Goal: Manage account settings

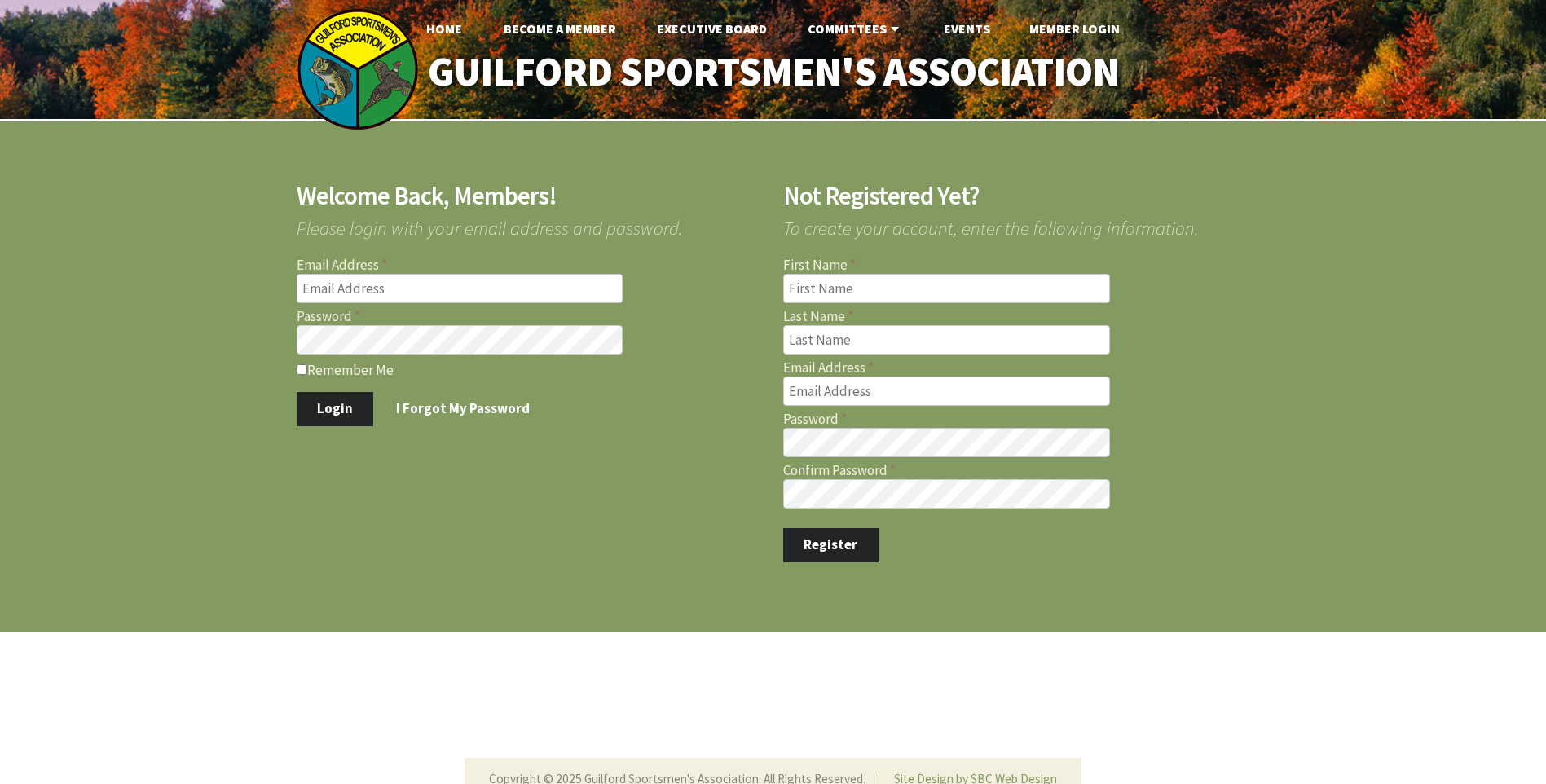
click at [397, 288] on input "Email Address" at bounding box center [461, 288] width 327 height 30
type input "[EMAIL_ADDRESS][DOMAIN_NAME]"
click at [297, 392] on button "Login" at bounding box center [335, 409] width 77 height 34
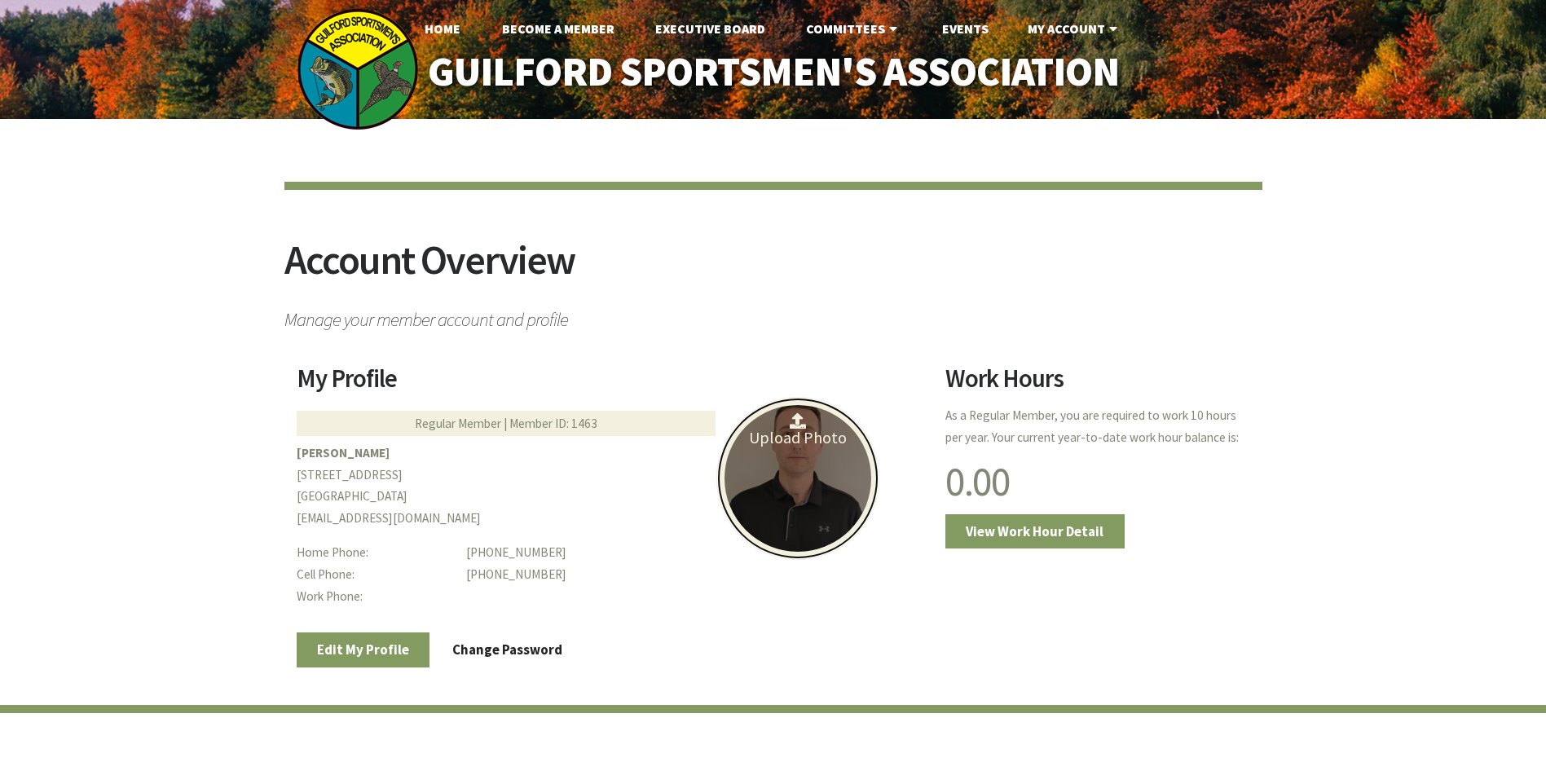
click at [813, 450] on link "Upload Photo" at bounding box center [798, 477] width 163 height 163
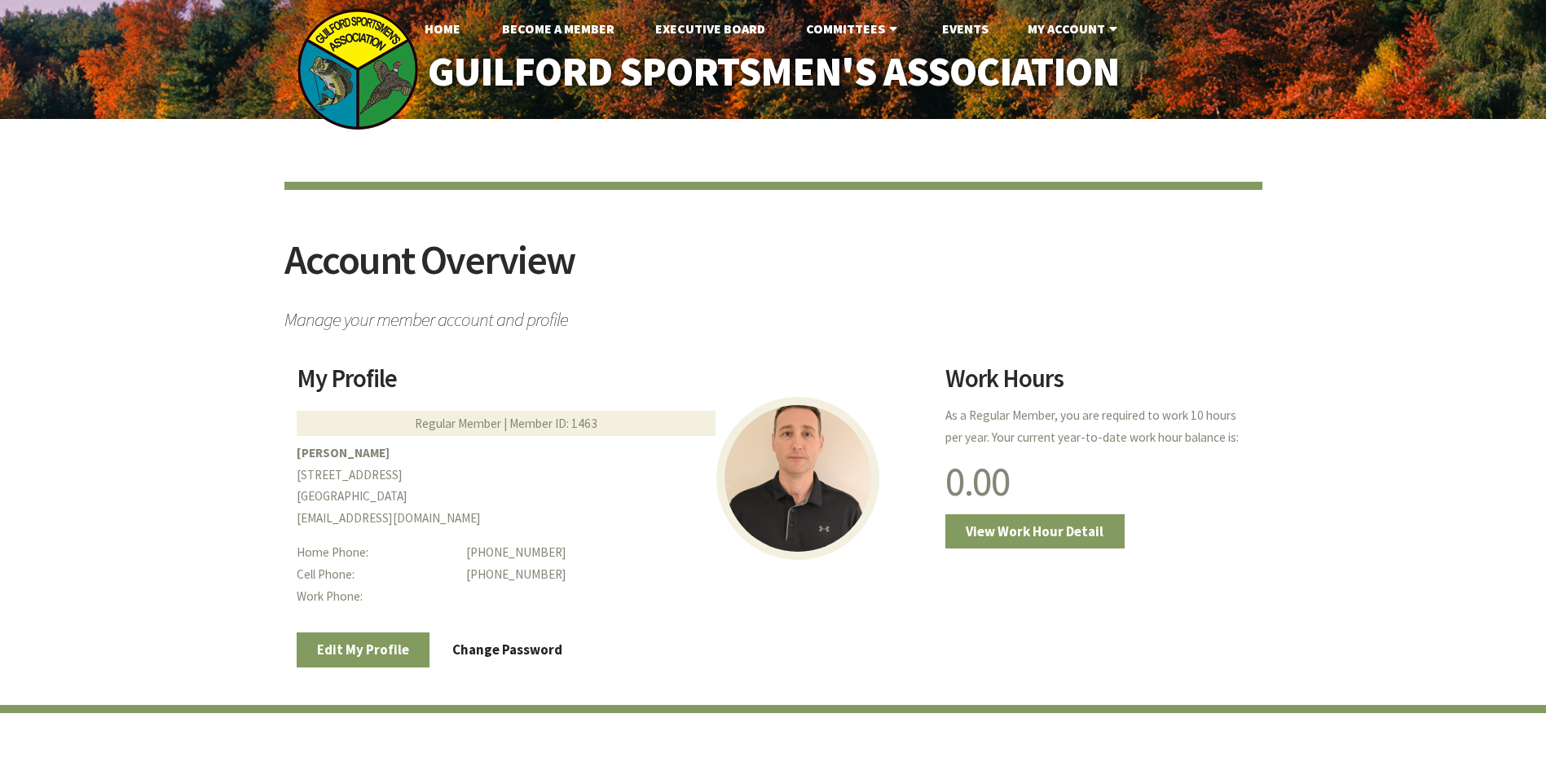
drag, startPoint x: 834, startPoint y: 469, endPoint x: 907, endPoint y: 557, distance: 114.3
click at [907, 557] on dd "(203) 481-8374" at bounding box center [696, 552] width 459 height 22
click at [440, 25] on link "Home" at bounding box center [442, 29] width 62 height 32
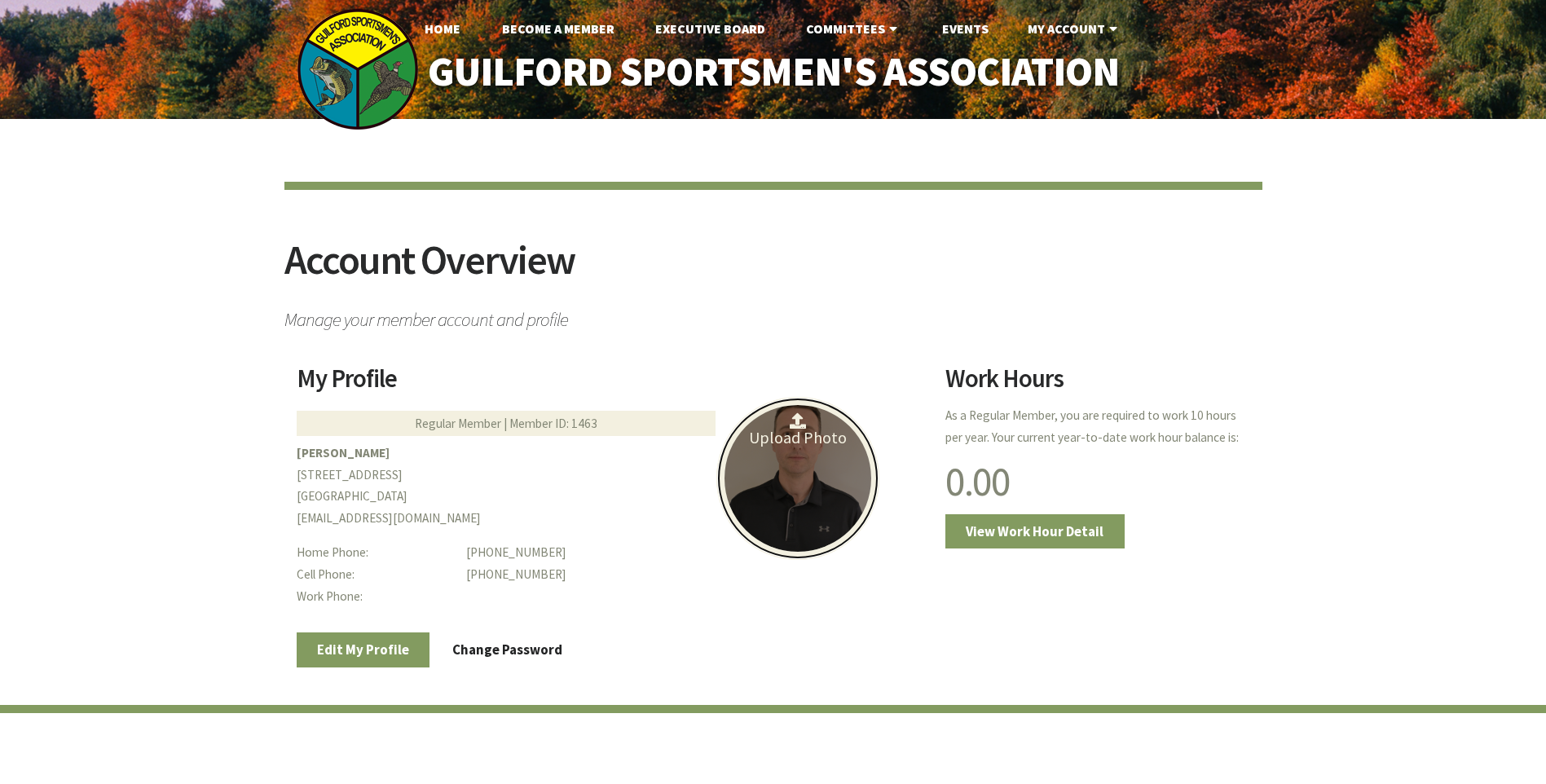
click at [784, 440] on link "Upload Photo" at bounding box center [798, 477] width 163 height 163
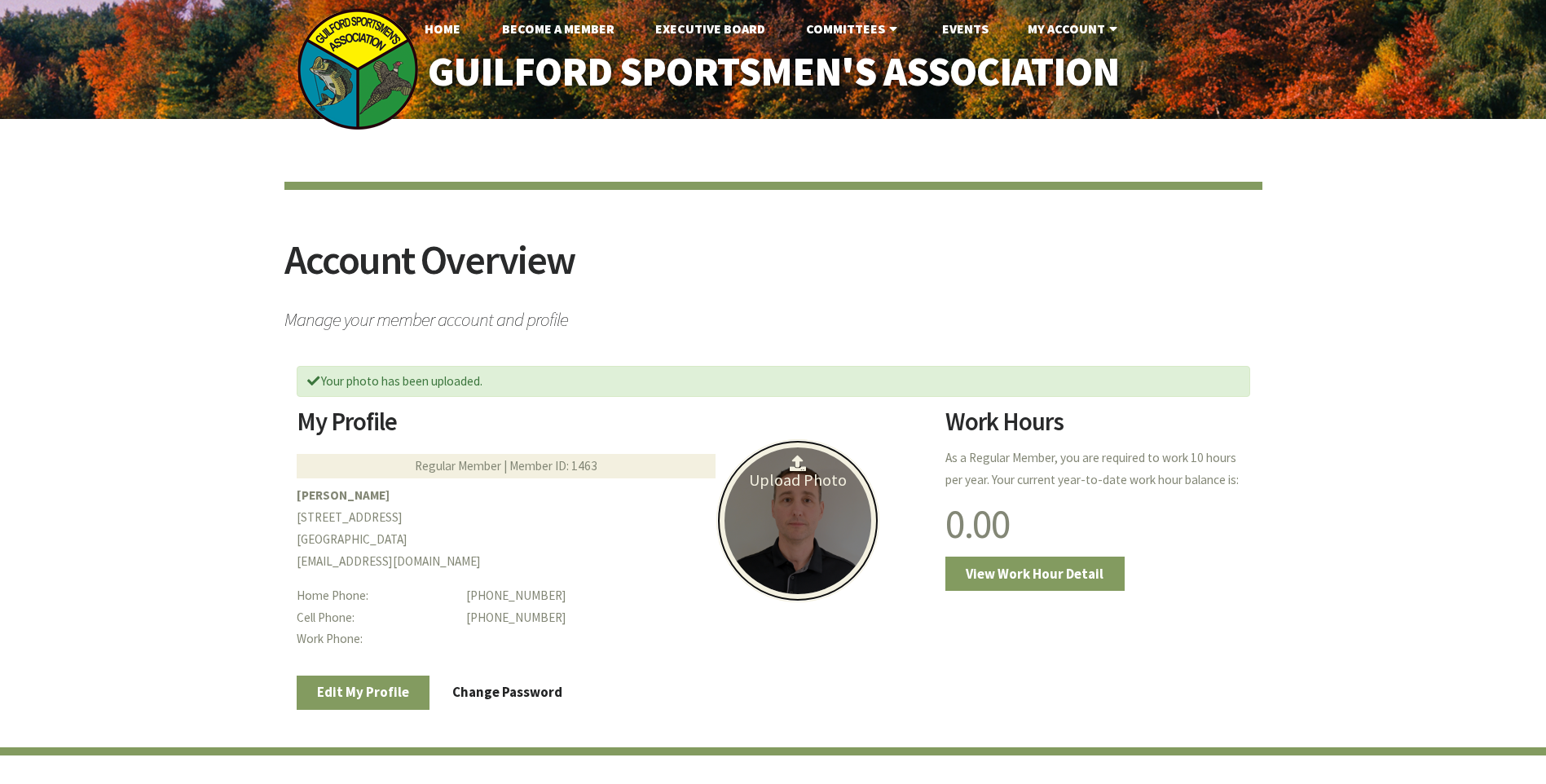
click at [796, 470] on link "Upload Photo" at bounding box center [798, 520] width 163 height 163
click at [796, 474] on link "Upload Photo" at bounding box center [798, 520] width 163 height 163
click at [794, 468] on icon at bounding box center [798, 463] width 16 height 16
click at [800, 471] on link "Upload Photo" at bounding box center [798, 520] width 163 height 163
click at [796, 474] on link "Upload Photo" at bounding box center [798, 520] width 163 height 163
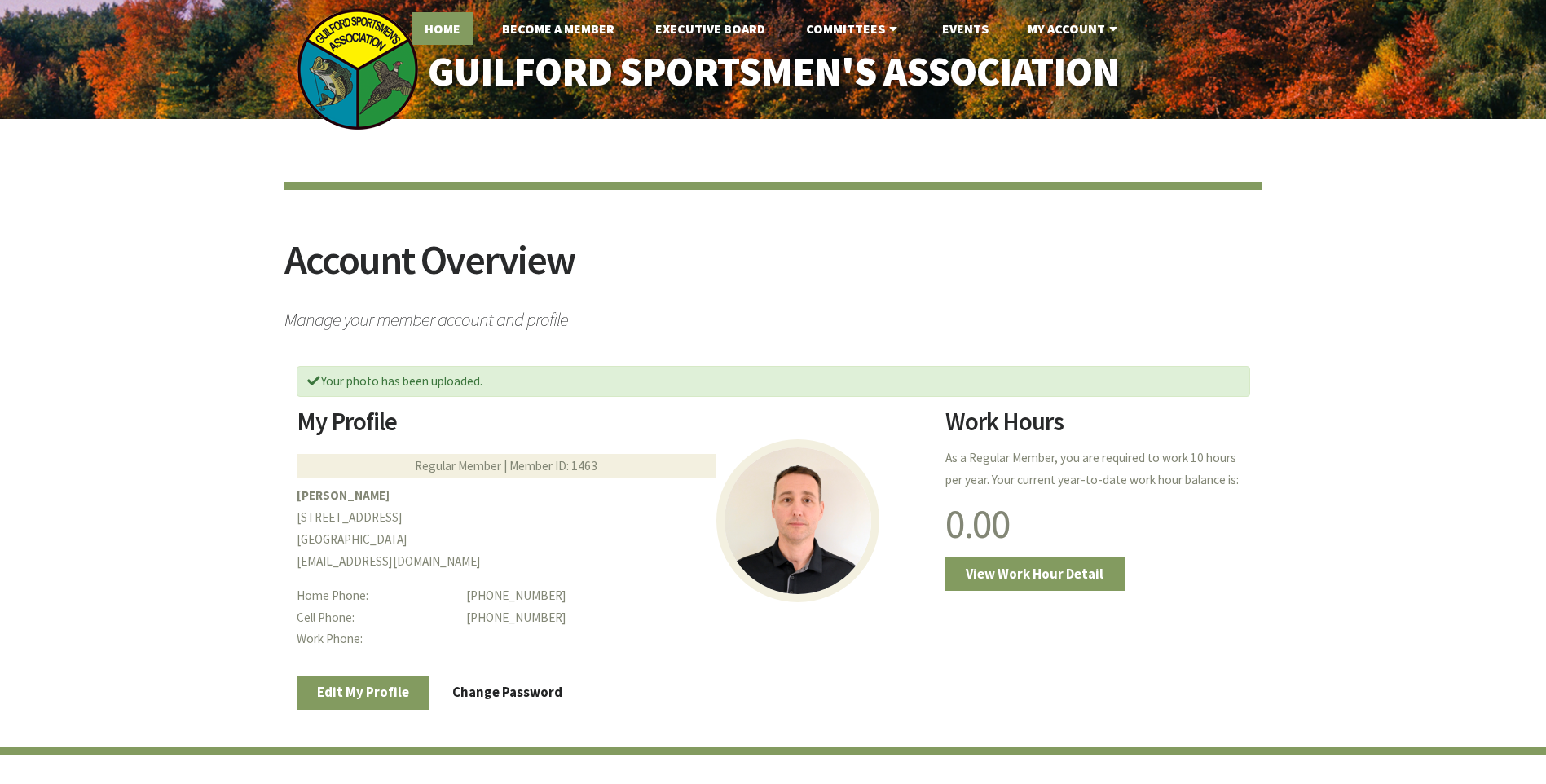
click at [430, 27] on link "Home" at bounding box center [442, 29] width 62 height 32
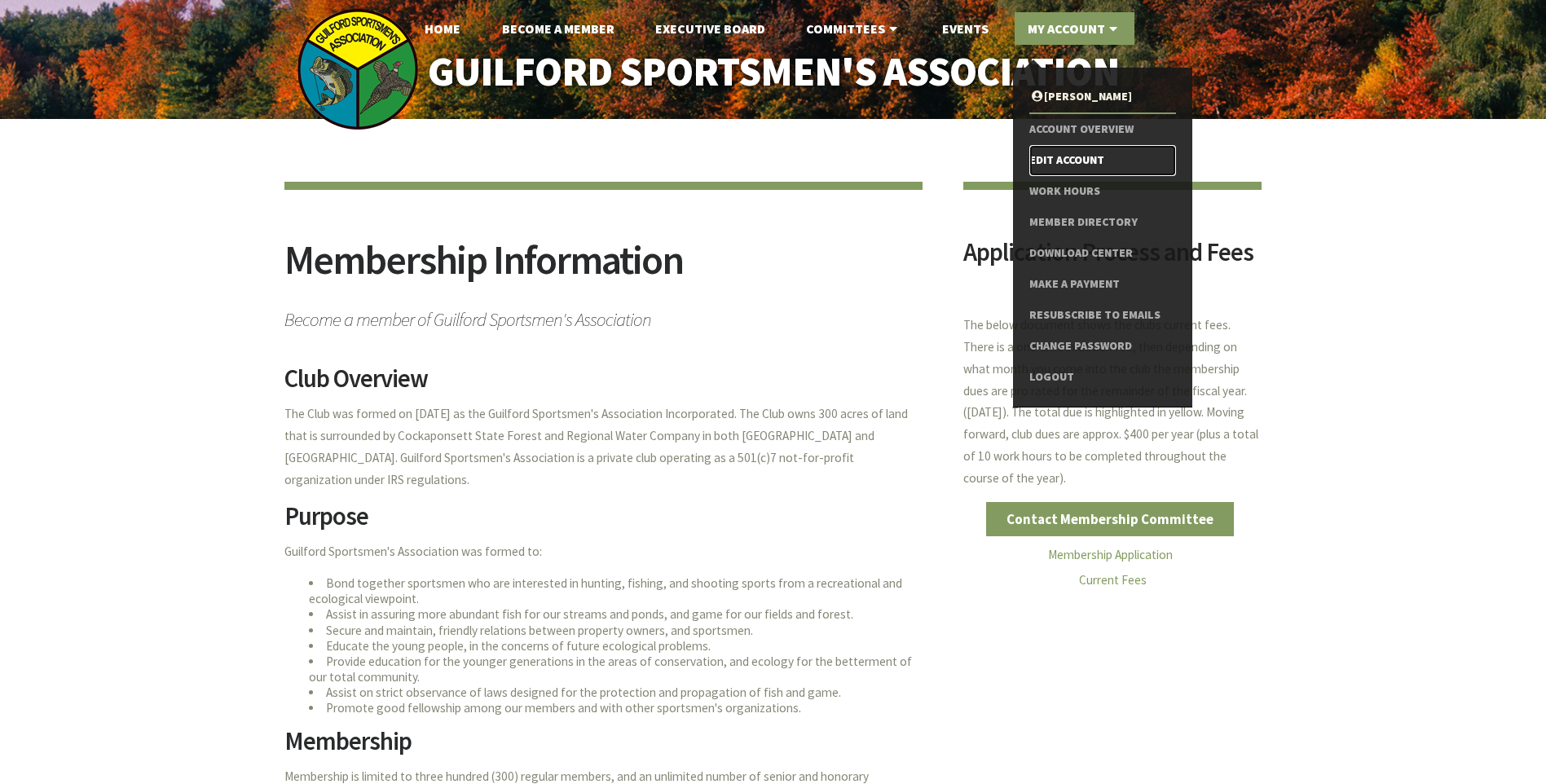
click at [1072, 162] on link "Edit Account" at bounding box center [1102, 160] width 146 height 31
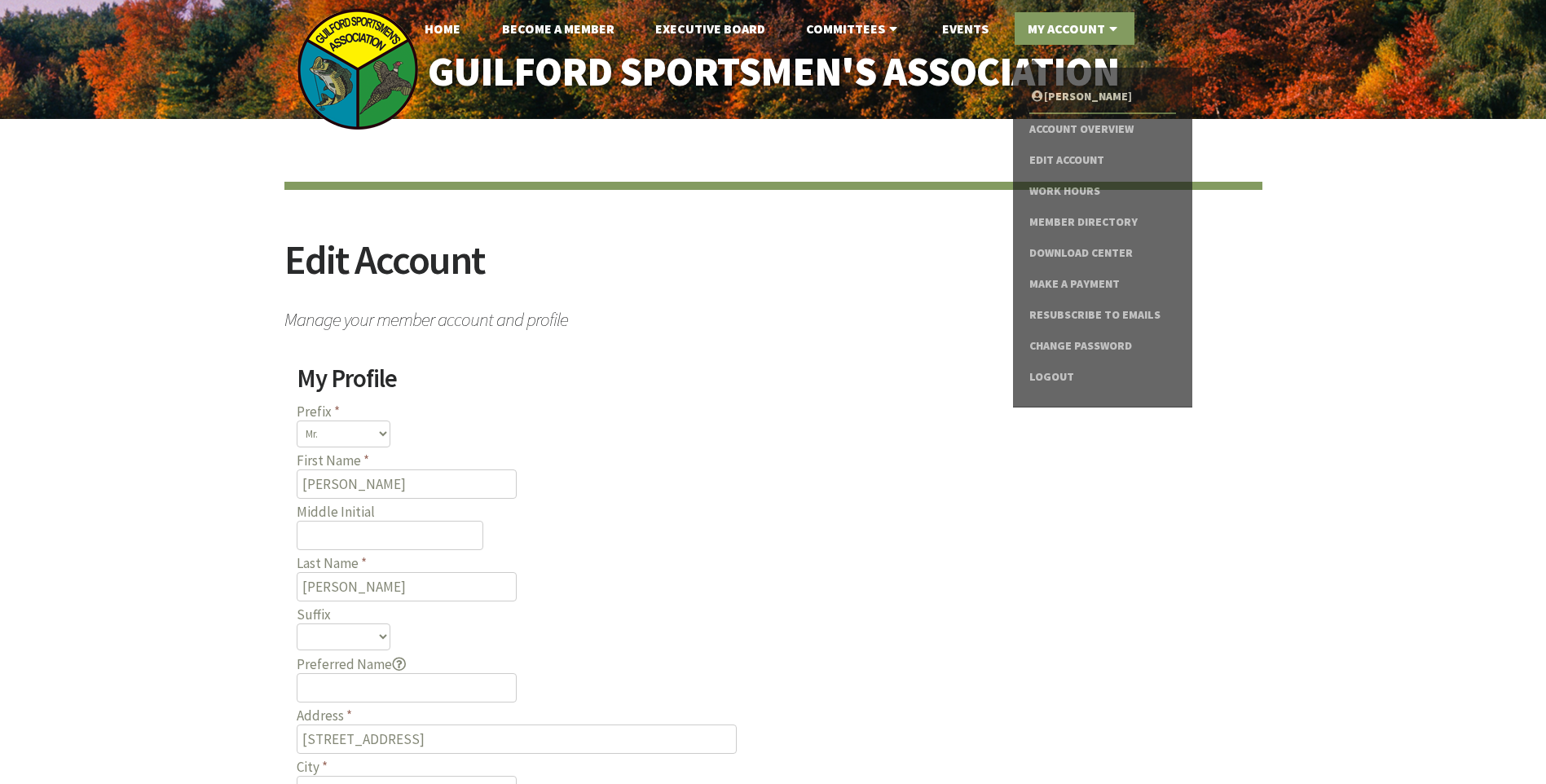
click at [1075, 36] on link "My Account" at bounding box center [1074, 29] width 119 height 32
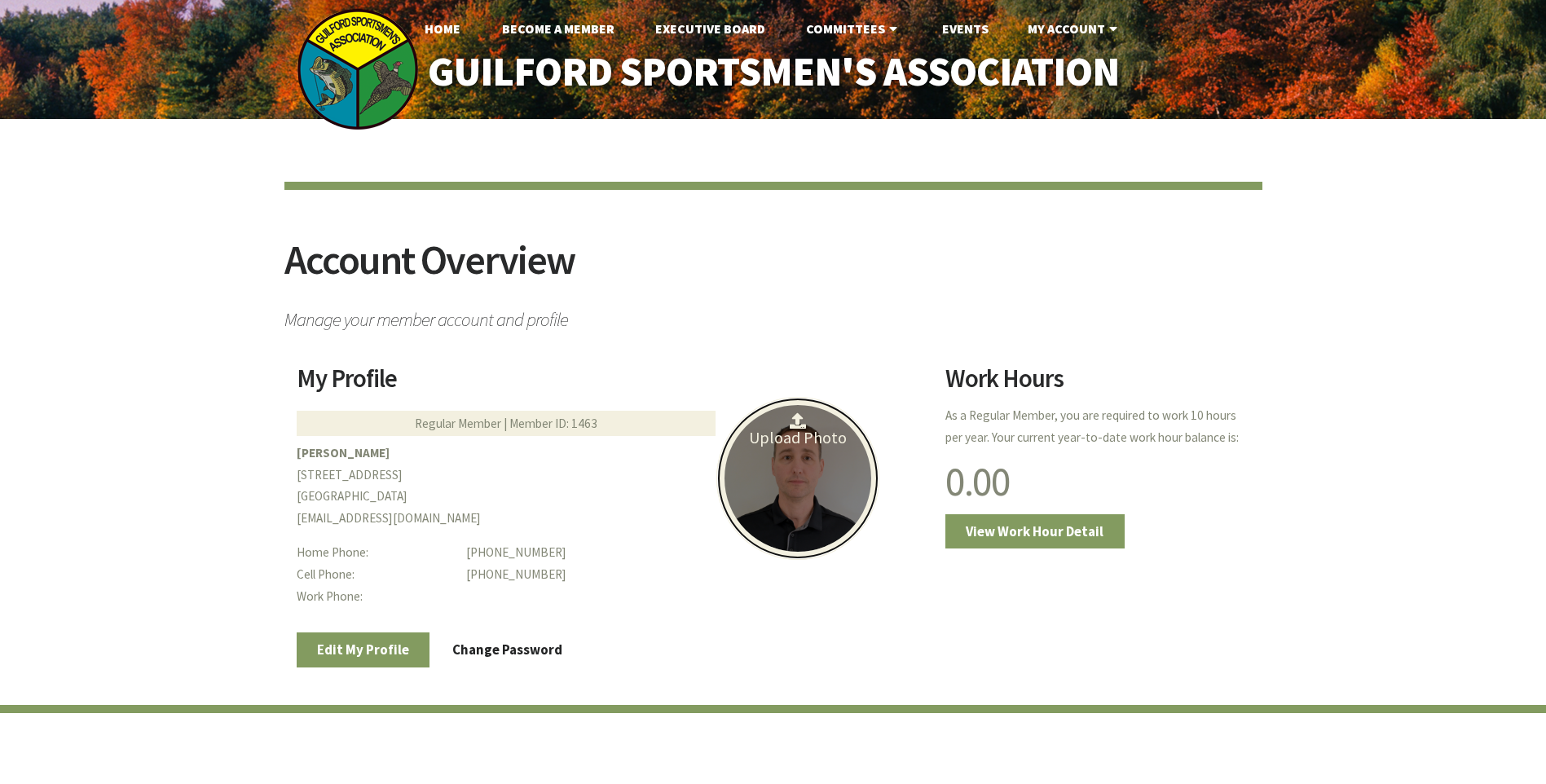
click at [794, 430] on link "Upload Photo" at bounding box center [798, 477] width 163 height 163
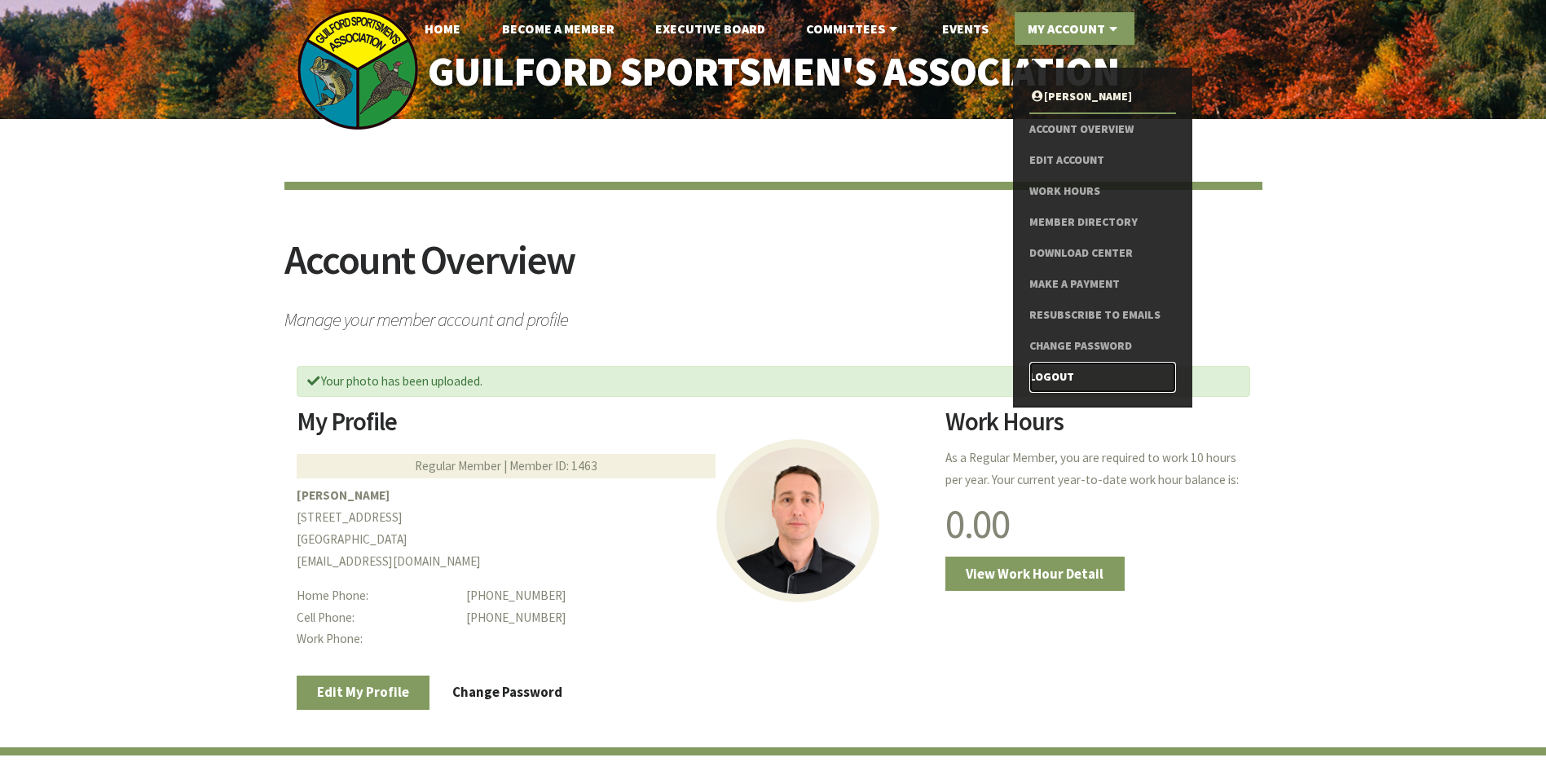
click at [1059, 377] on link "Logout" at bounding box center [1102, 377] width 146 height 31
